Goal: Communication & Community: Answer question/provide support

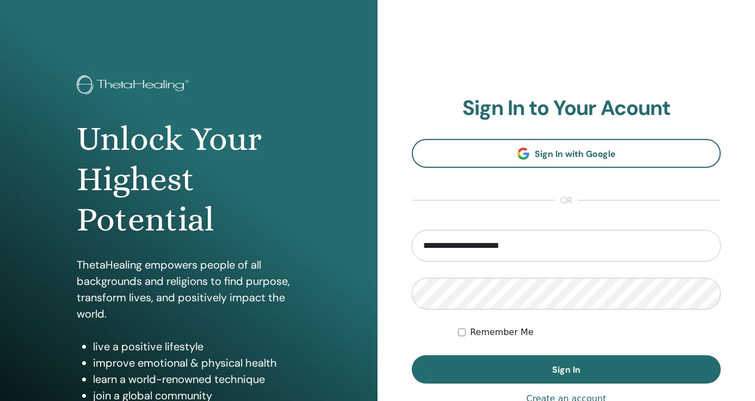
type input "**********"
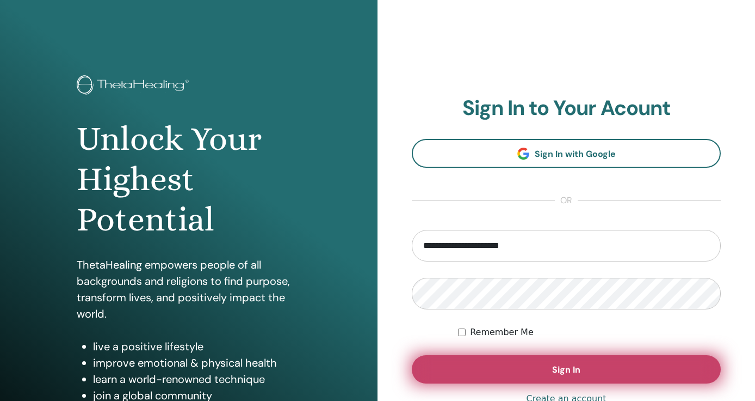
click at [520, 366] on button "Sign In" at bounding box center [566, 369] width 309 height 28
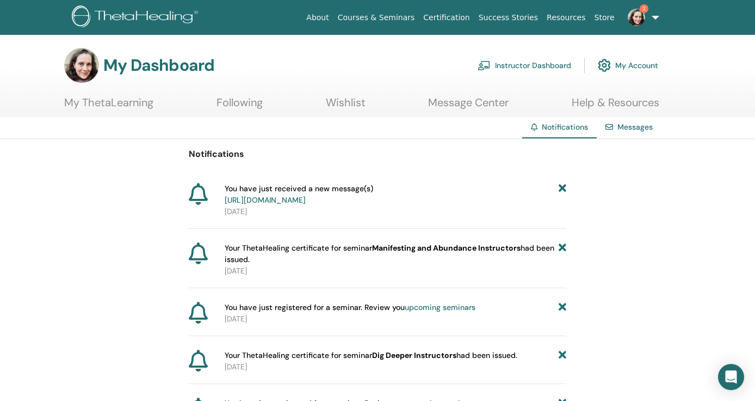
click at [306, 203] on link "https://member.thetahealing.com/message-center/messages/5956c8d2-a765-4bfc-84f6…" at bounding box center [265, 200] width 81 height 10
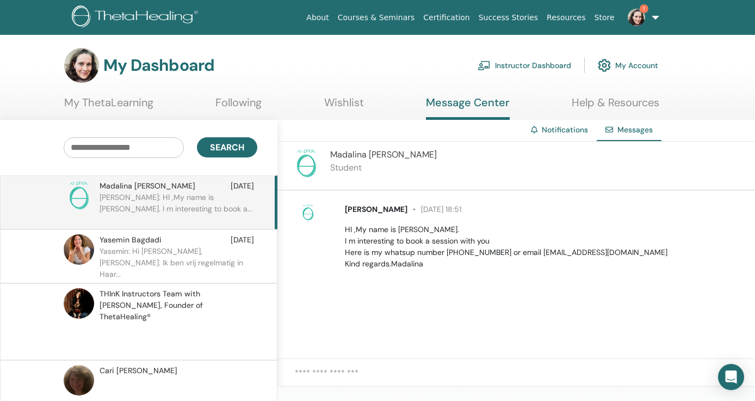
click at [637, 21] on img at bounding box center [636, 17] width 17 height 17
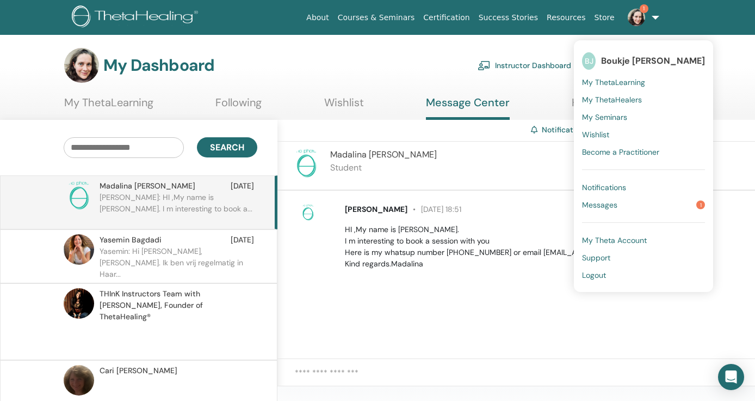
click at [601, 203] on span "Messages" at bounding box center [599, 205] width 35 height 10
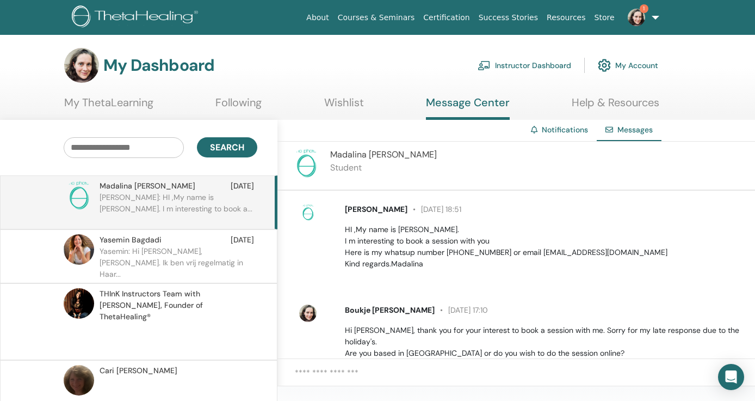
click at [641, 27] on link "1" at bounding box center [641, 17] width 45 height 35
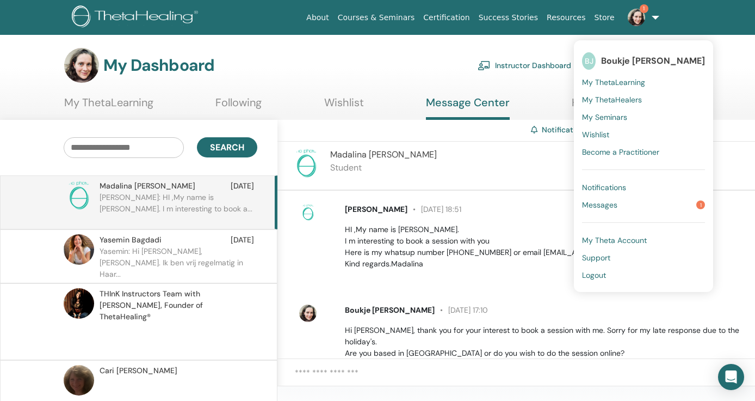
click at [638, 23] on img at bounding box center [636, 17] width 17 height 17
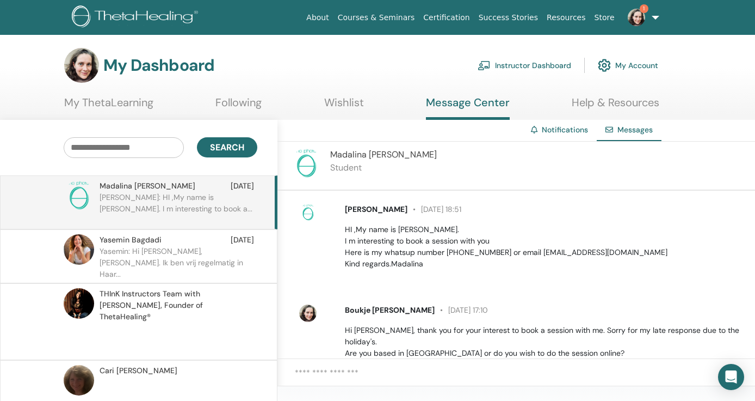
click at [638, 23] on img at bounding box center [636, 17] width 17 height 17
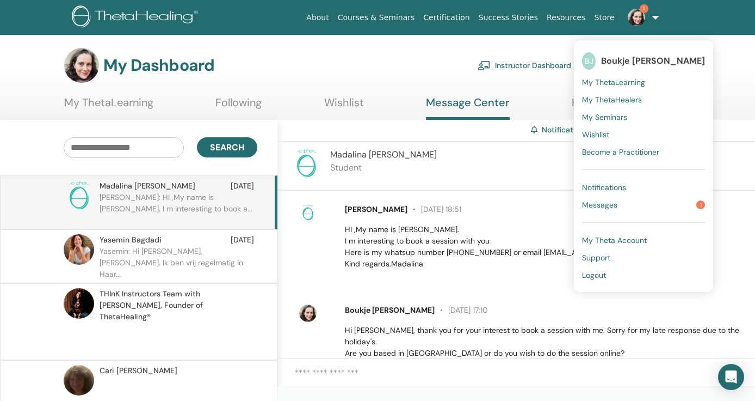
click at [604, 202] on span "Messages" at bounding box center [599, 205] width 35 height 10
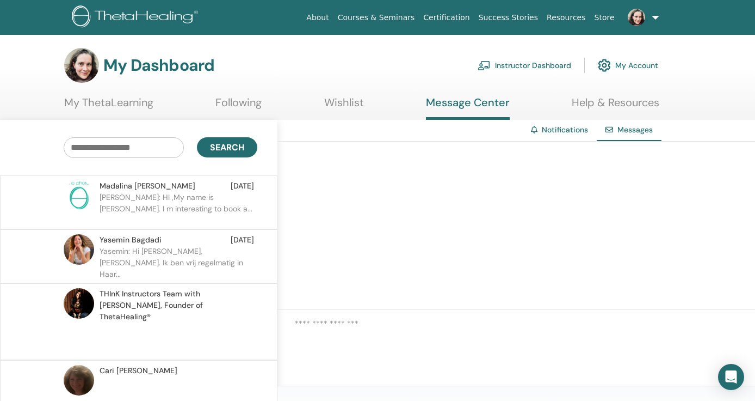
click at [176, 195] on p "[PERSON_NAME]: HI ,My name is [PERSON_NAME]. I m interesting to book a..." at bounding box center [179, 208] width 158 height 33
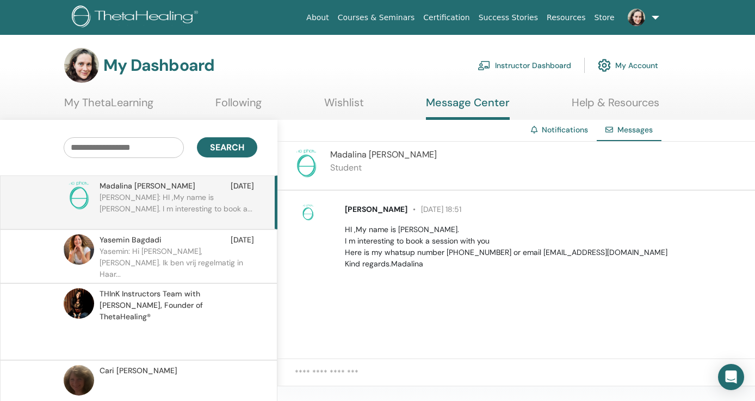
click at [350, 368] on textarea at bounding box center [525, 378] width 460 height 24
drag, startPoint x: 420, startPoint y: 211, endPoint x: 347, endPoint y: 210, distance: 72.9
click at [347, 210] on p "Madalina Paunescu 27 July at 18:51" at bounding box center [544, 209] width 398 height 11
copy span "Madalina Paunescu"
click at [317, 375] on textarea "***" at bounding box center [525, 378] width 460 height 24
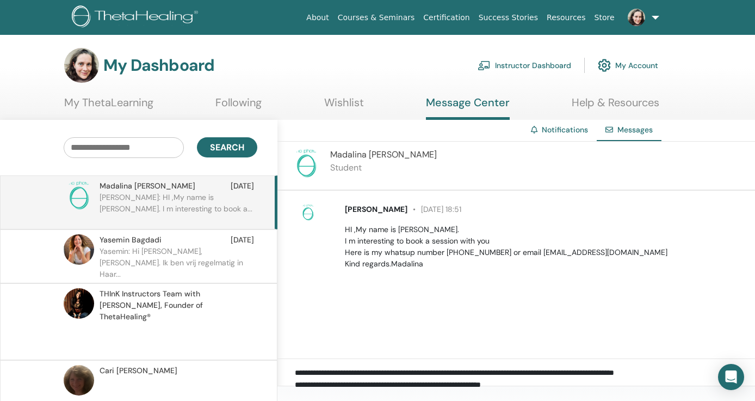
scroll to position [11, 0]
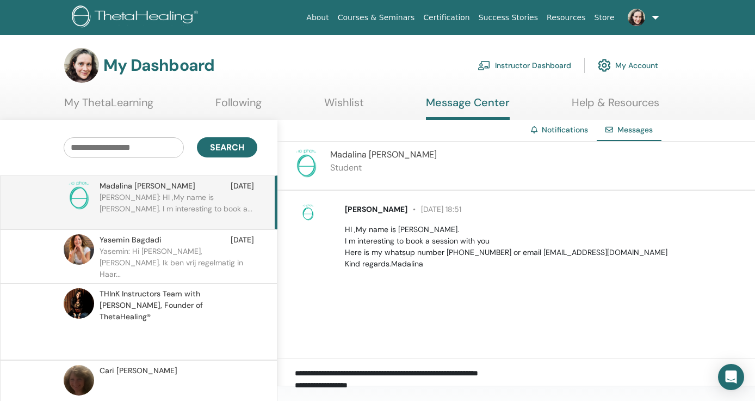
click at [367, 384] on textarea "**********" at bounding box center [525, 378] width 460 height 24
click at [377, 373] on textarea "**********" at bounding box center [525, 378] width 460 height 24
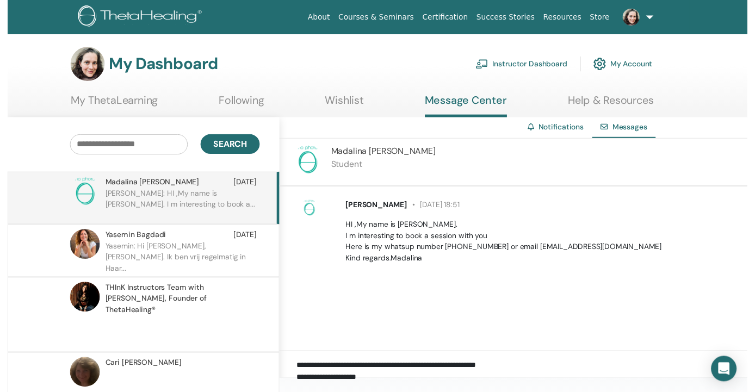
scroll to position [220, 0]
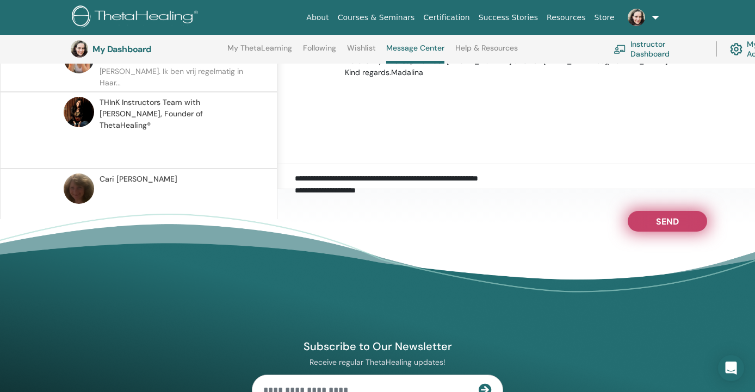
type textarea "**********"
click at [652, 223] on button "Send" at bounding box center [667, 221] width 79 height 21
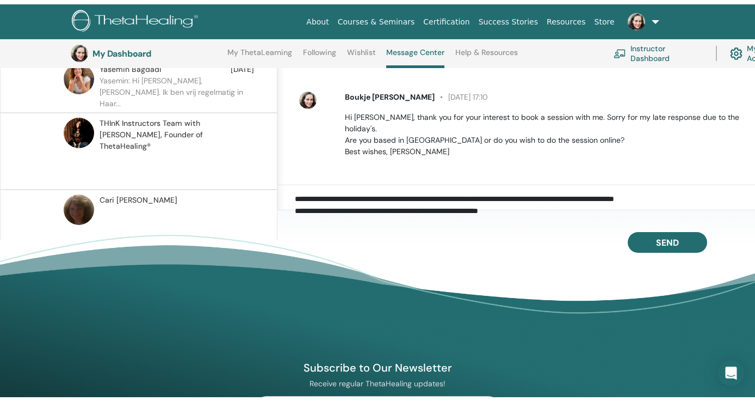
scroll to position [0, 0]
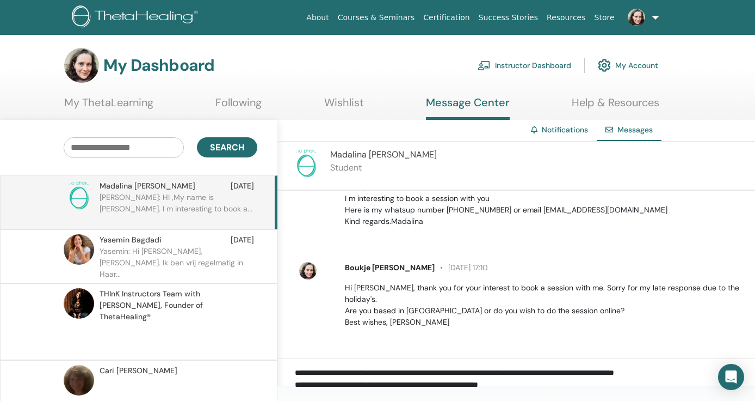
click at [635, 67] on link "My Account" at bounding box center [628, 65] width 60 height 24
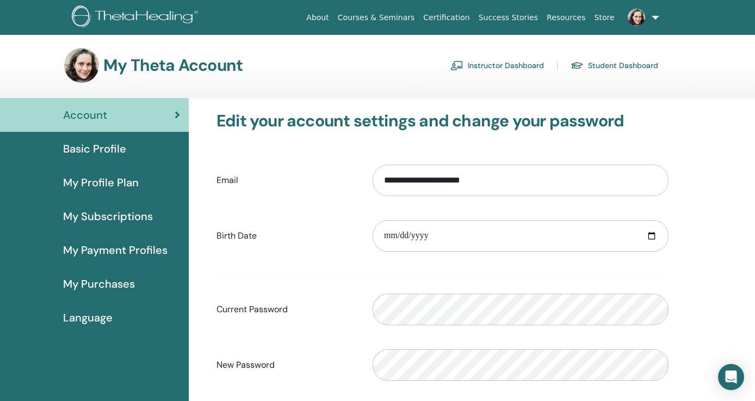
click at [121, 187] on span "My Profile Plan" at bounding box center [101, 182] width 76 height 16
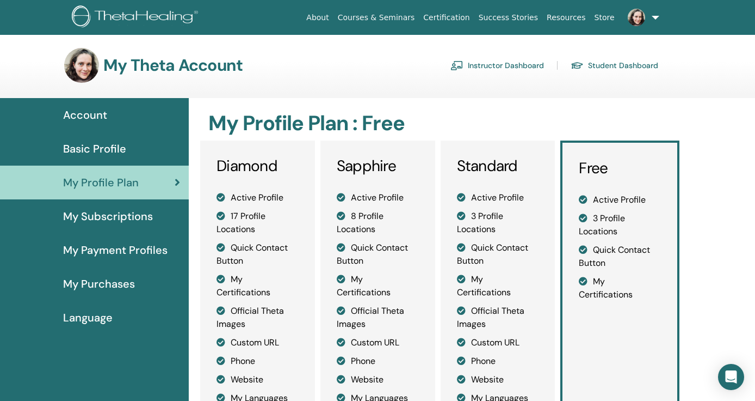
click at [490, 66] on link "Instructor Dashboard" at bounding box center [498, 65] width 94 height 17
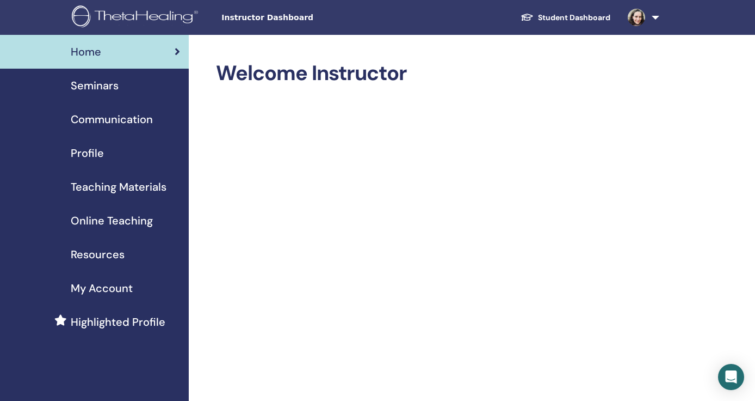
click at [576, 15] on link "Student Dashboard" at bounding box center [565, 18] width 107 height 20
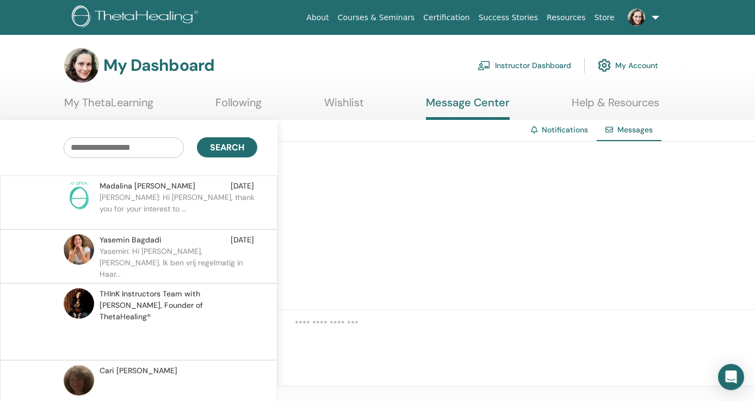
click at [636, 19] on img at bounding box center [636, 17] width 17 height 17
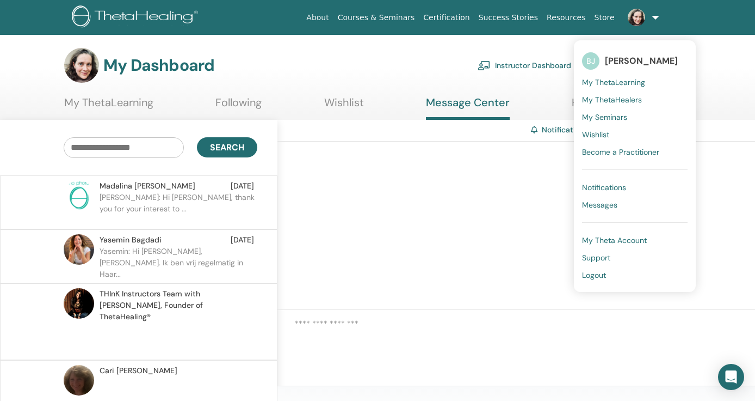
click at [635, 19] on img at bounding box center [636, 17] width 17 height 17
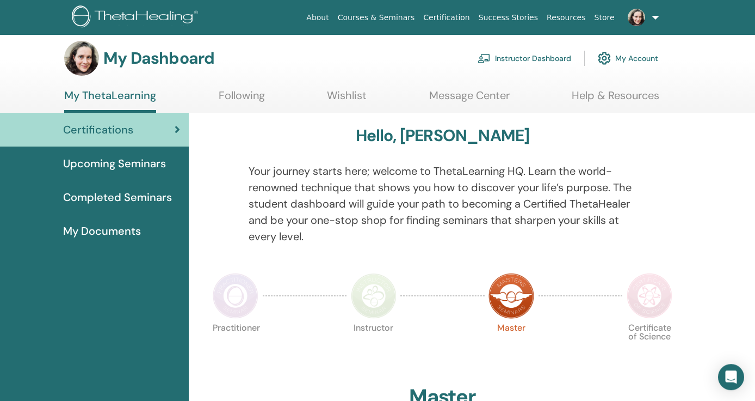
scroll to position [6, 0]
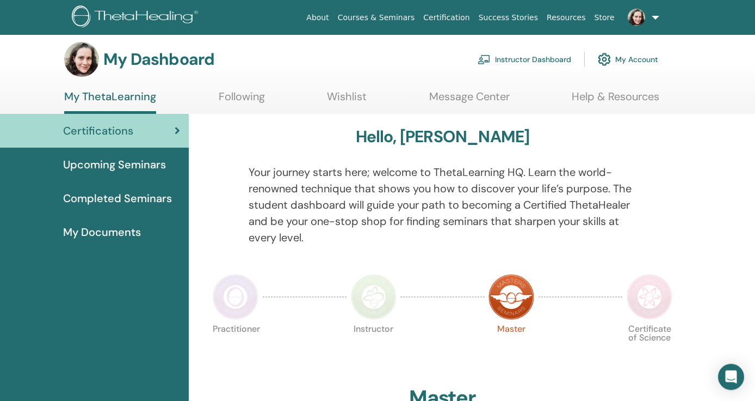
click at [134, 199] on span "Completed Seminars" at bounding box center [117, 198] width 109 height 16
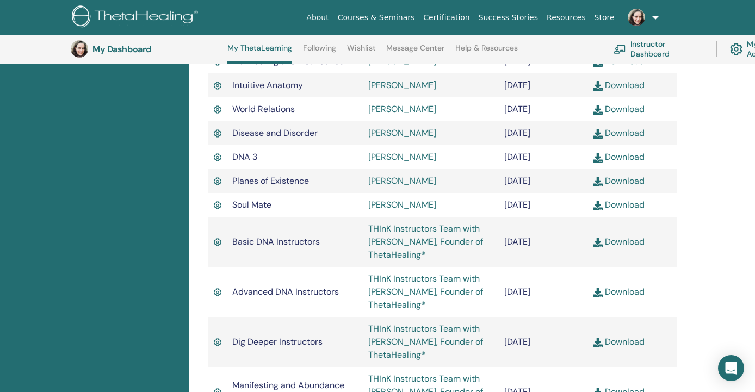
scroll to position [666, 0]
